Goal: Transaction & Acquisition: Purchase product/service

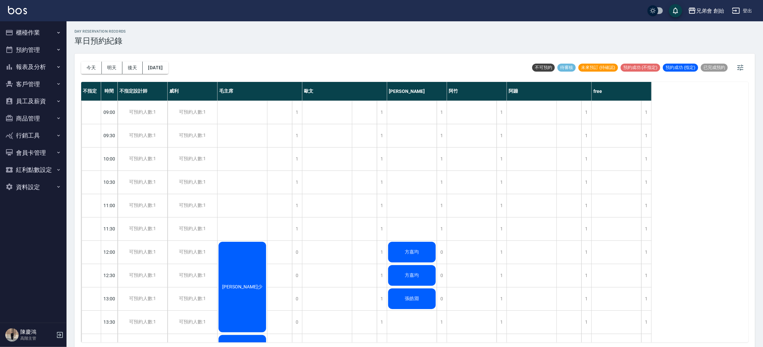
scroll to position [192, 0]
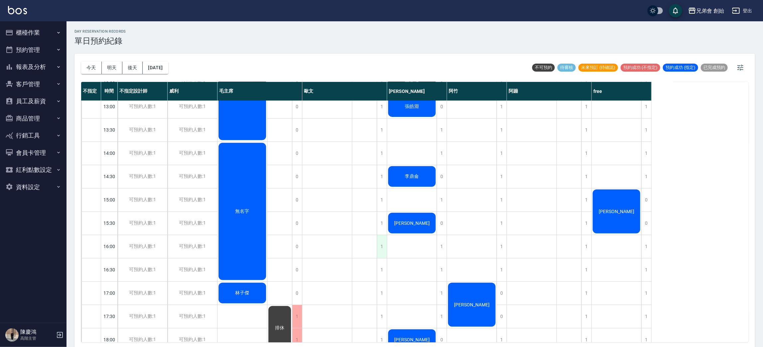
click at [384, 248] on div "1" at bounding box center [382, 246] width 10 height 23
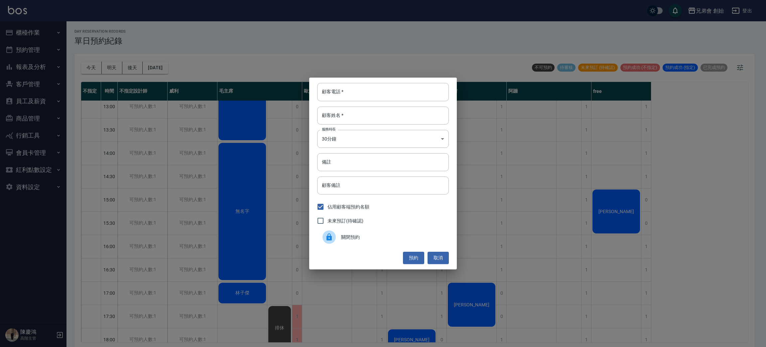
click at [343, 285] on div "顧客電話   * 顧客電話   * 顧客姓名   * 顧客姓名   * 服務時長 30分鐘 1 服務時長 備註 備註 顧客備註 顧客備註 佔用顧客端預約名額 …" at bounding box center [383, 173] width 766 height 347
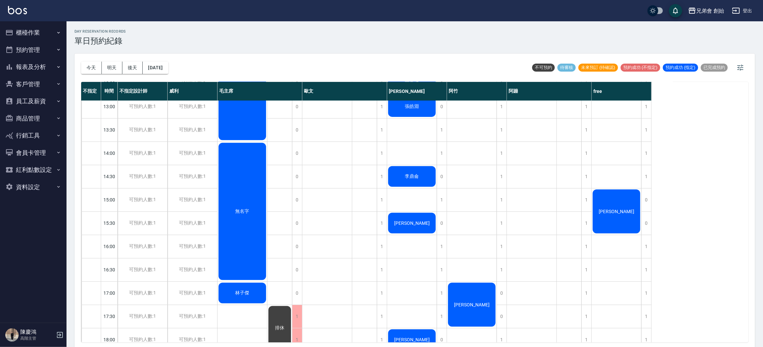
click at [376, 269] on div "排休" at bounding box center [364, 246] width 25 height 675
click at [380, 276] on div "1" at bounding box center [382, 269] width 10 height 23
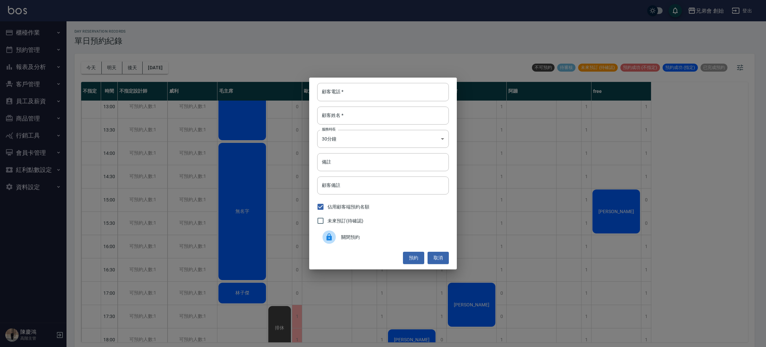
click at [358, 237] on span "關閉預約" at bounding box center [392, 237] width 102 height 7
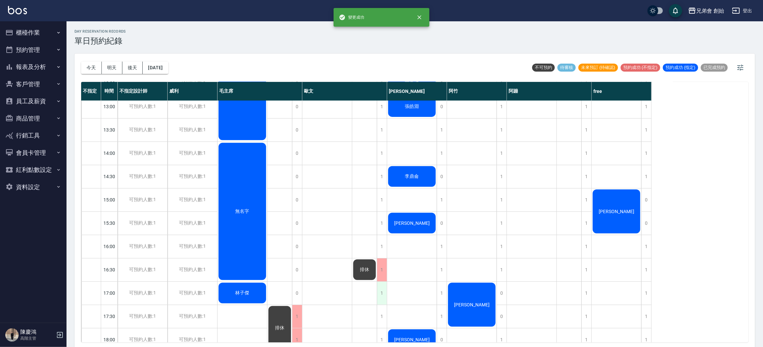
click at [380, 285] on div "1" at bounding box center [382, 292] width 10 height 23
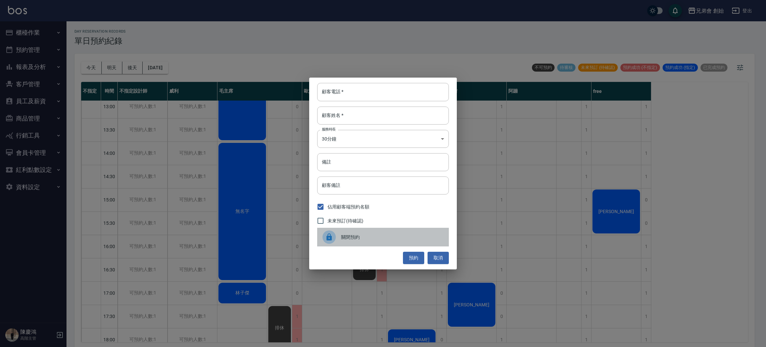
click at [374, 240] on span "關閉預約" at bounding box center [392, 237] width 102 height 7
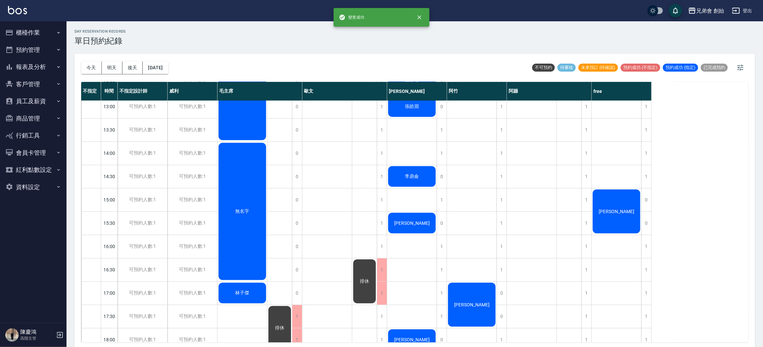
click at [361, 284] on div "排休" at bounding box center [364, 281] width 25 height 46
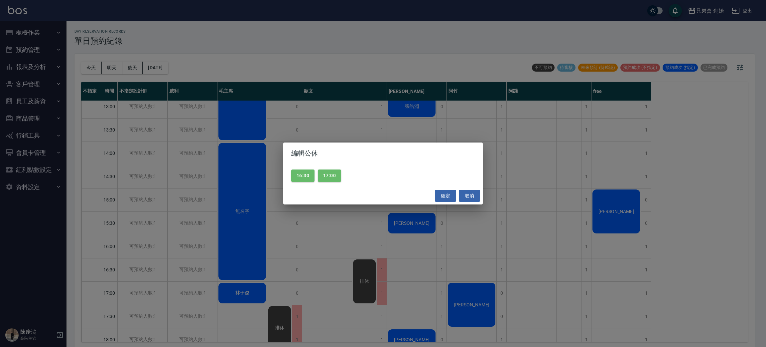
click at [300, 282] on div "編輯公休 16:30 17:00 確定 取消" at bounding box center [383, 173] width 766 height 347
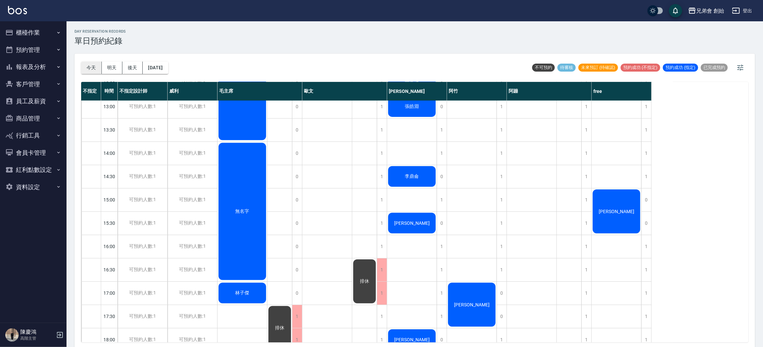
click at [93, 73] on button "今天" at bounding box center [91, 68] width 21 height 12
click at [617, 201] on div "[PERSON_NAME]" at bounding box center [617, 211] width 50 height 46
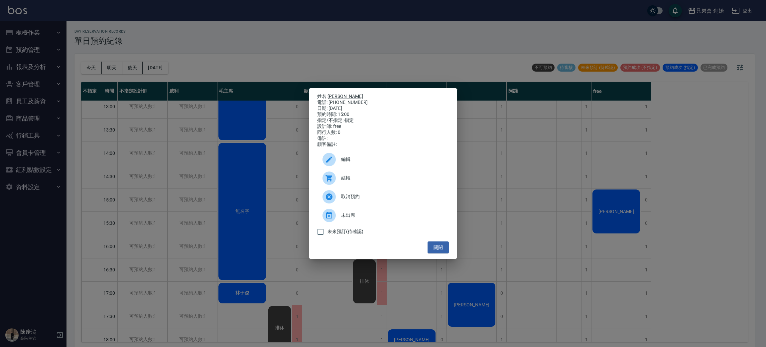
click at [333, 182] on icon at bounding box center [329, 178] width 8 height 8
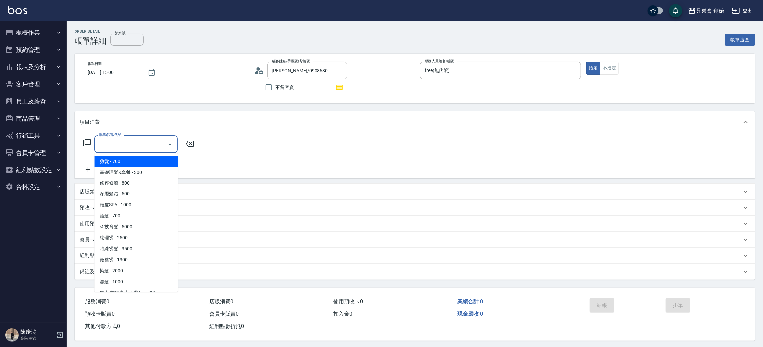
drag, startPoint x: 141, startPoint y: 147, endPoint x: 140, endPoint y: 151, distance: 4.0
click at [141, 148] on input "服務名稱/代號" at bounding box center [130, 144] width 67 height 12
click at [139, 163] on span "剪髮 - 700" at bounding box center [135, 161] width 83 height 11
type input "剪髮(A01)"
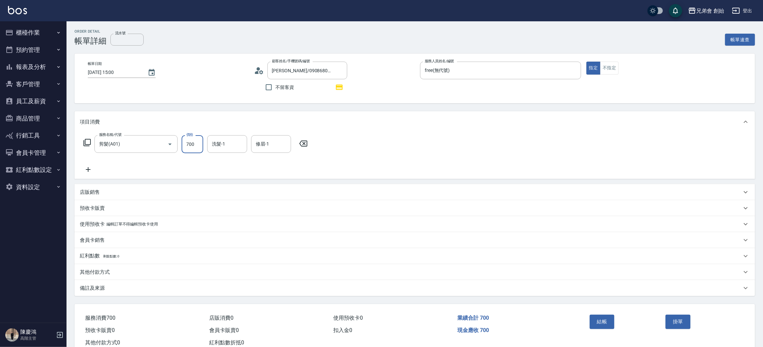
click at [203, 143] on input "700" at bounding box center [193, 144] width 22 height 18
type input "500"
drag, startPoint x: 604, startPoint y: 321, endPoint x: 633, endPoint y: 281, distance: 48.8
click at [604, 321] on button "結帳" at bounding box center [602, 321] width 25 height 14
